Goal: Transaction & Acquisition: Book appointment/travel/reservation

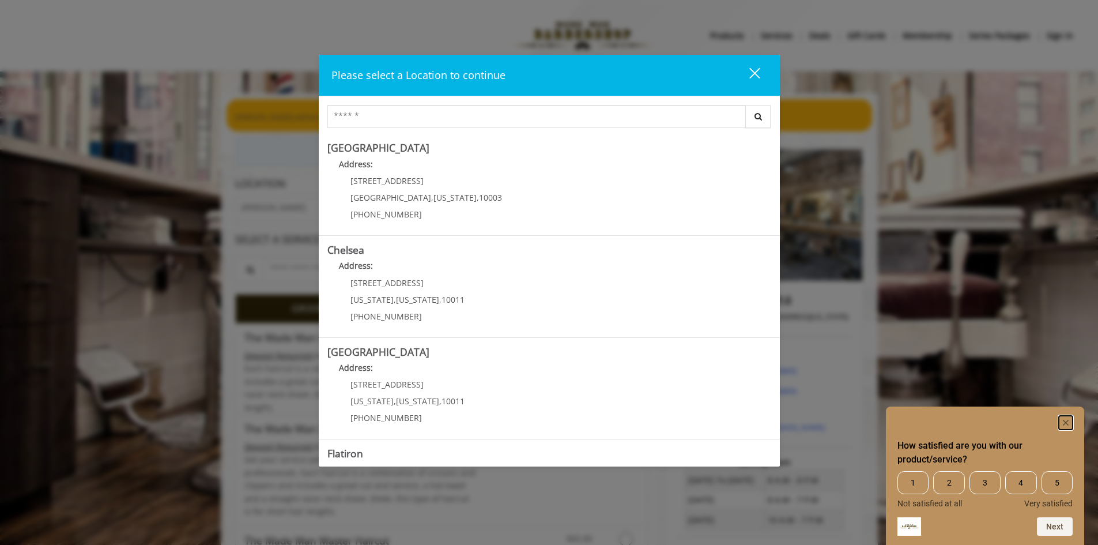
click at [1061, 423] on rect "Hide survey" at bounding box center [1066, 423] width 14 height 14
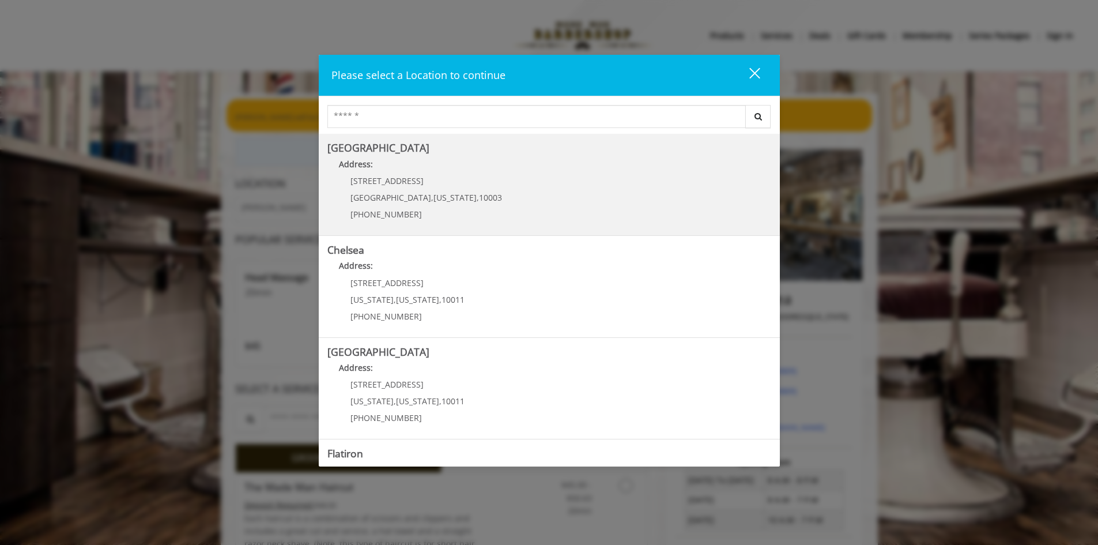
click at [524, 179] on Village "[GEOGRAPHIC_DATA] Address: [STREET_ADDRESS][US_STATE] (212) 598-1840" at bounding box center [549, 184] width 444 height 84
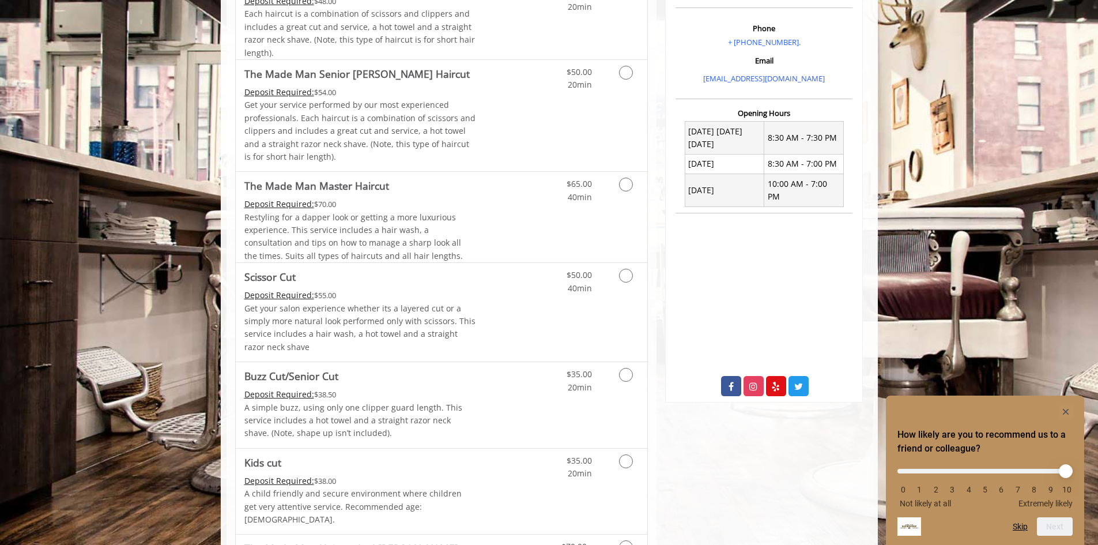
scroll to position [231, 0]
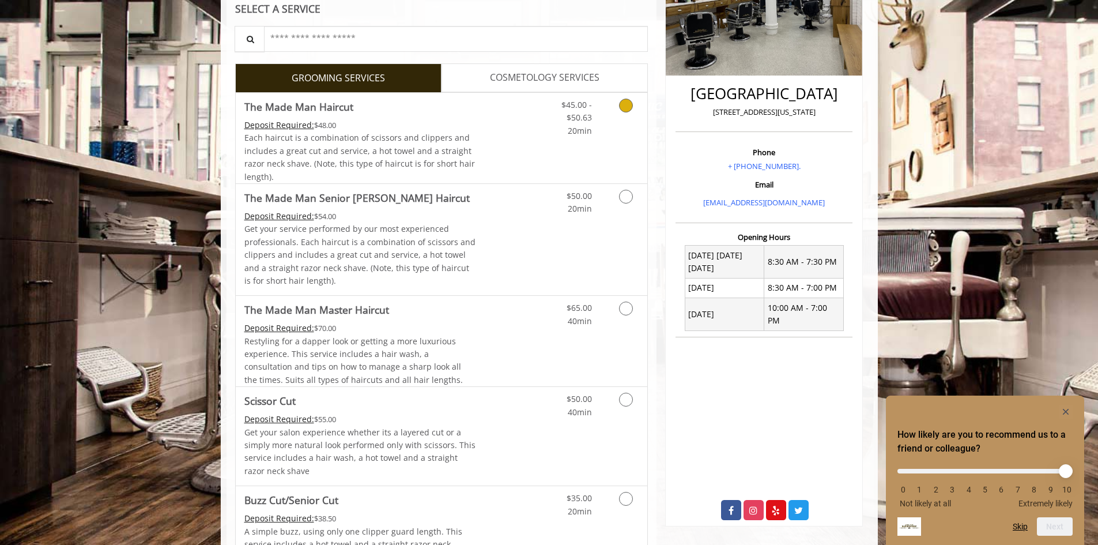
click at [623, 128] on link "Grooming services" at bounding box center [623, 115] width 29 height 44
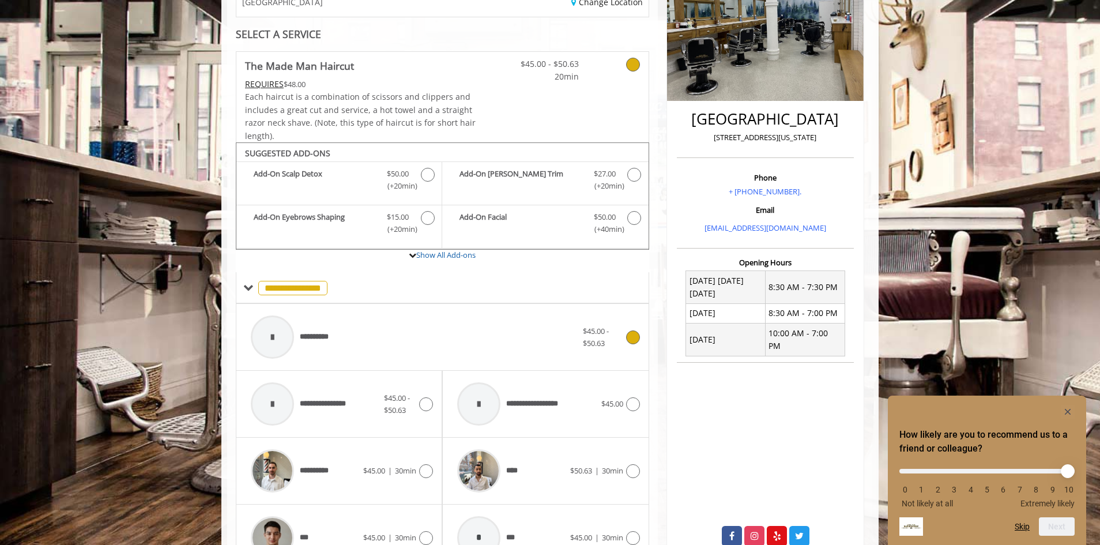
scroll to position [117, 0]
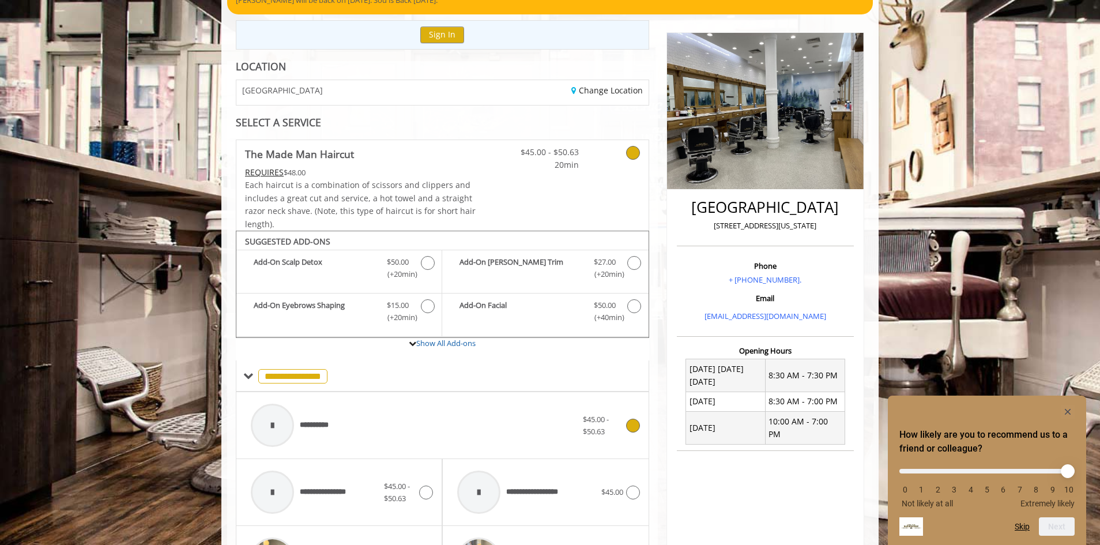
click at [635, 432] on div "$45.00 - $50.63" at bounding box center [611, 425] width 56 height 24
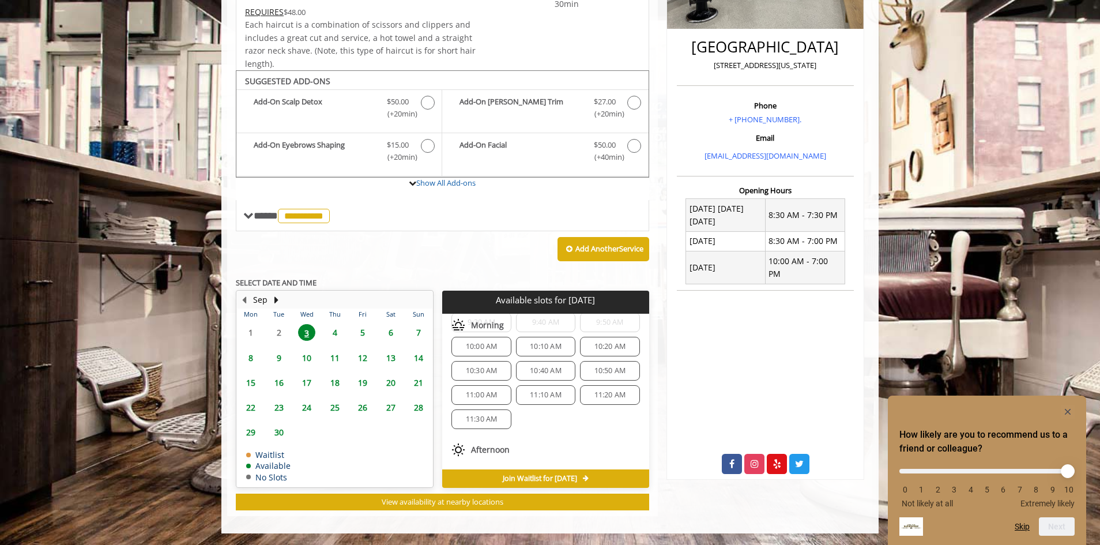
scroll to position [173, 0]
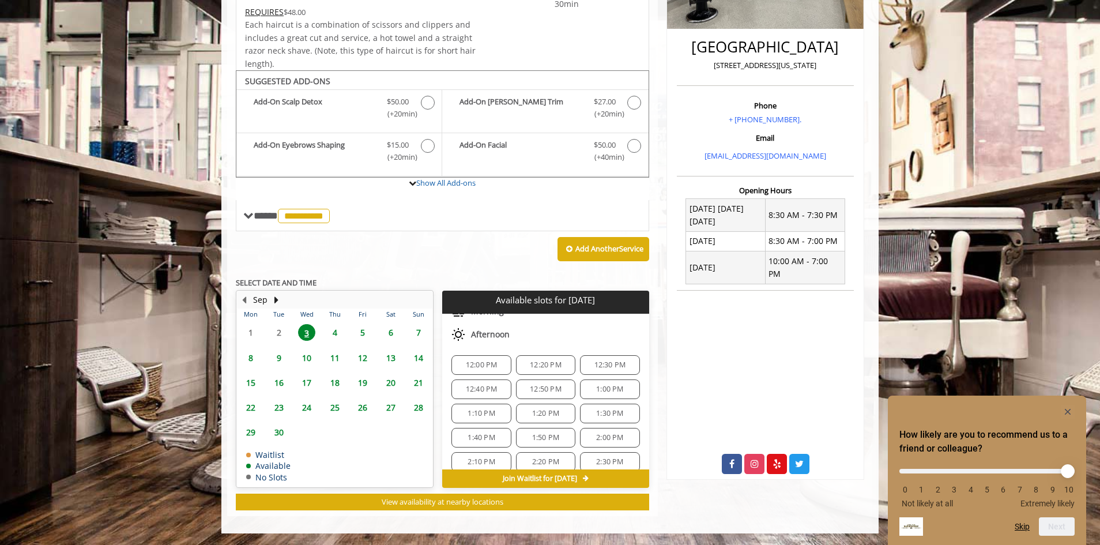
click at [488, 364] on span "12:00 PM" at bounding box center [482, 364] width 32 height 9
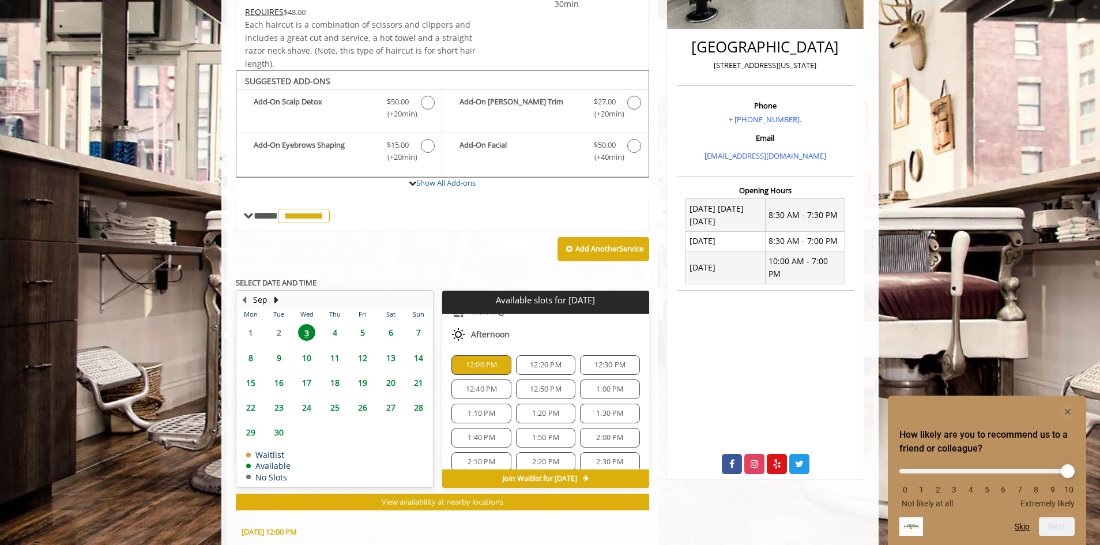
scroll to position [485, 0]
